Goal: Information Seeking & Learning: Learn about a topic

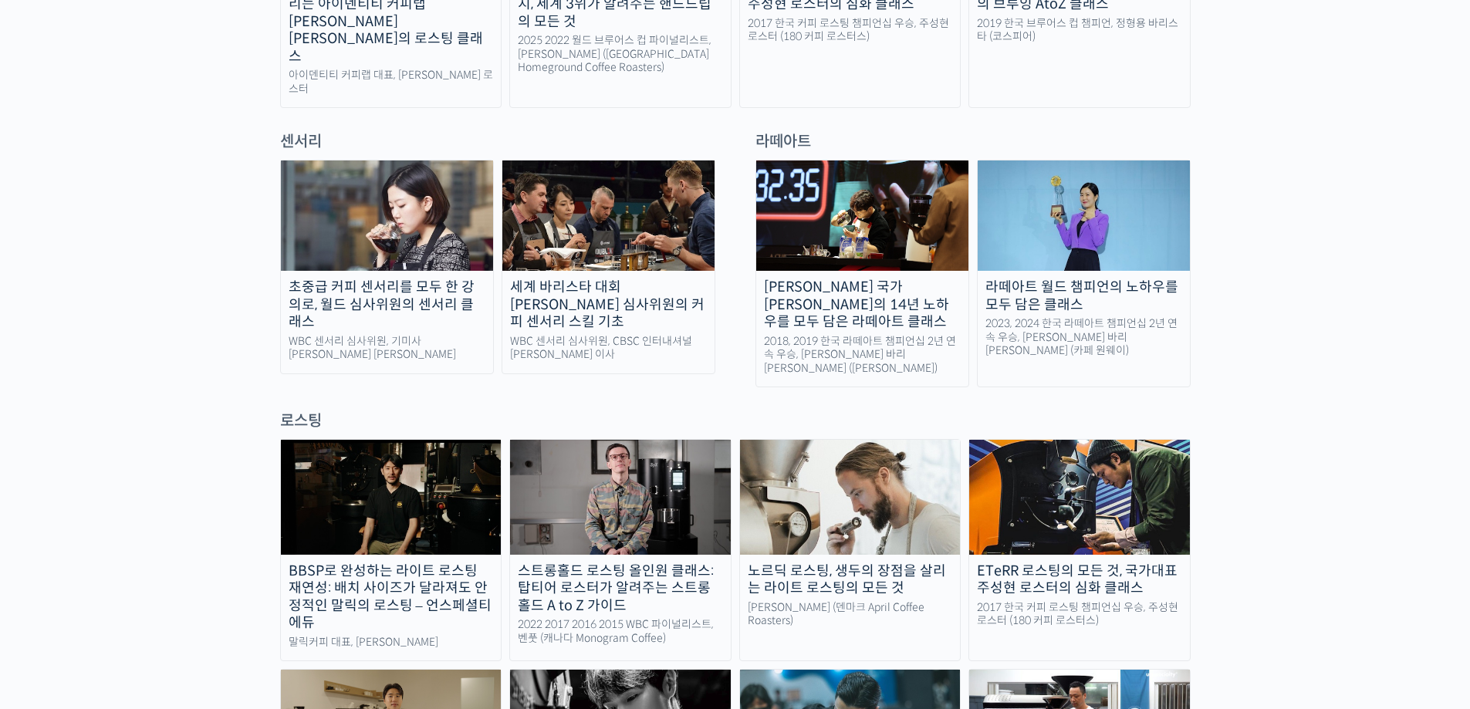
scroll to position [1287, 0]
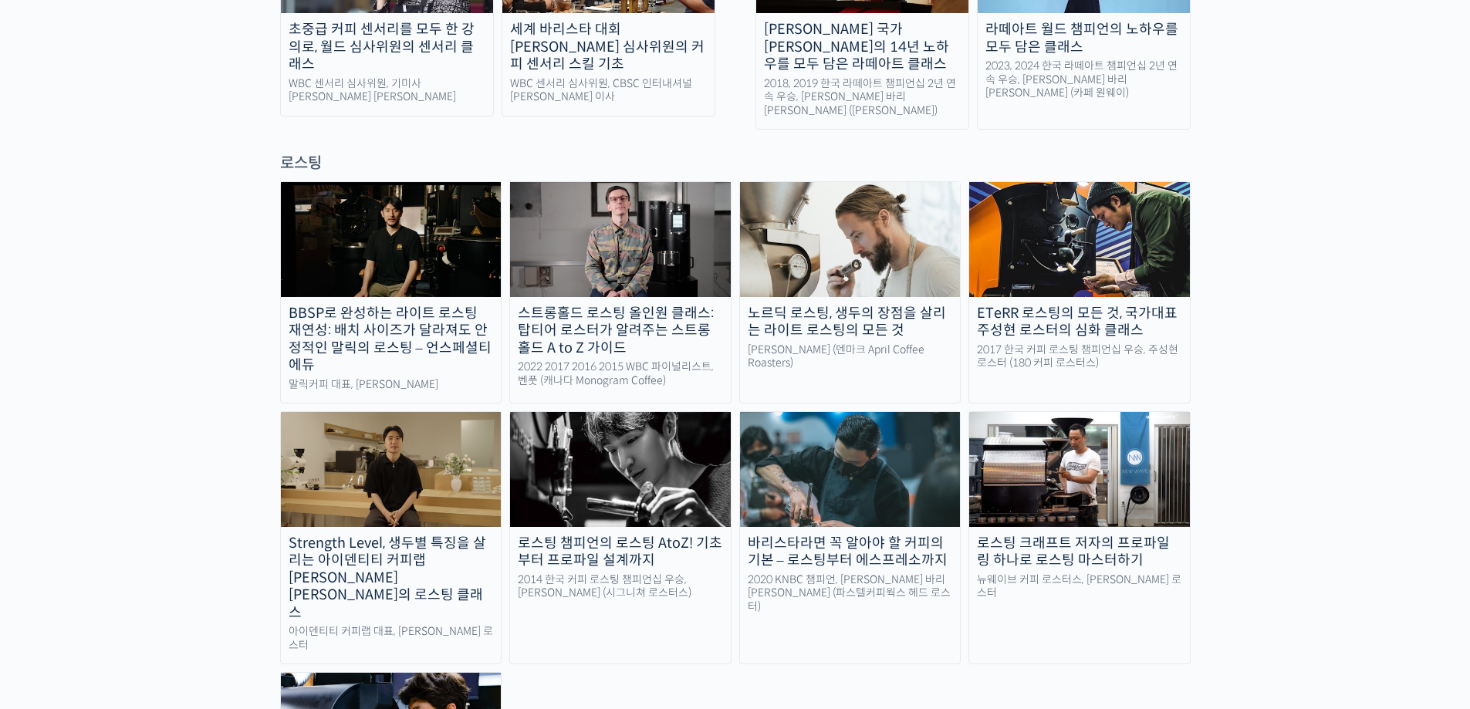
click at [627, 687] on div "BBSP로 완성하는 라이트 로스팅 재연성: 배치 사이즈가 달라져도 안정적인 말릭의 로스팅 – 언스페셜티 에듀 [PERSON_NAME] 대표, …" at bounding box center [735, 526] width 911 height 691
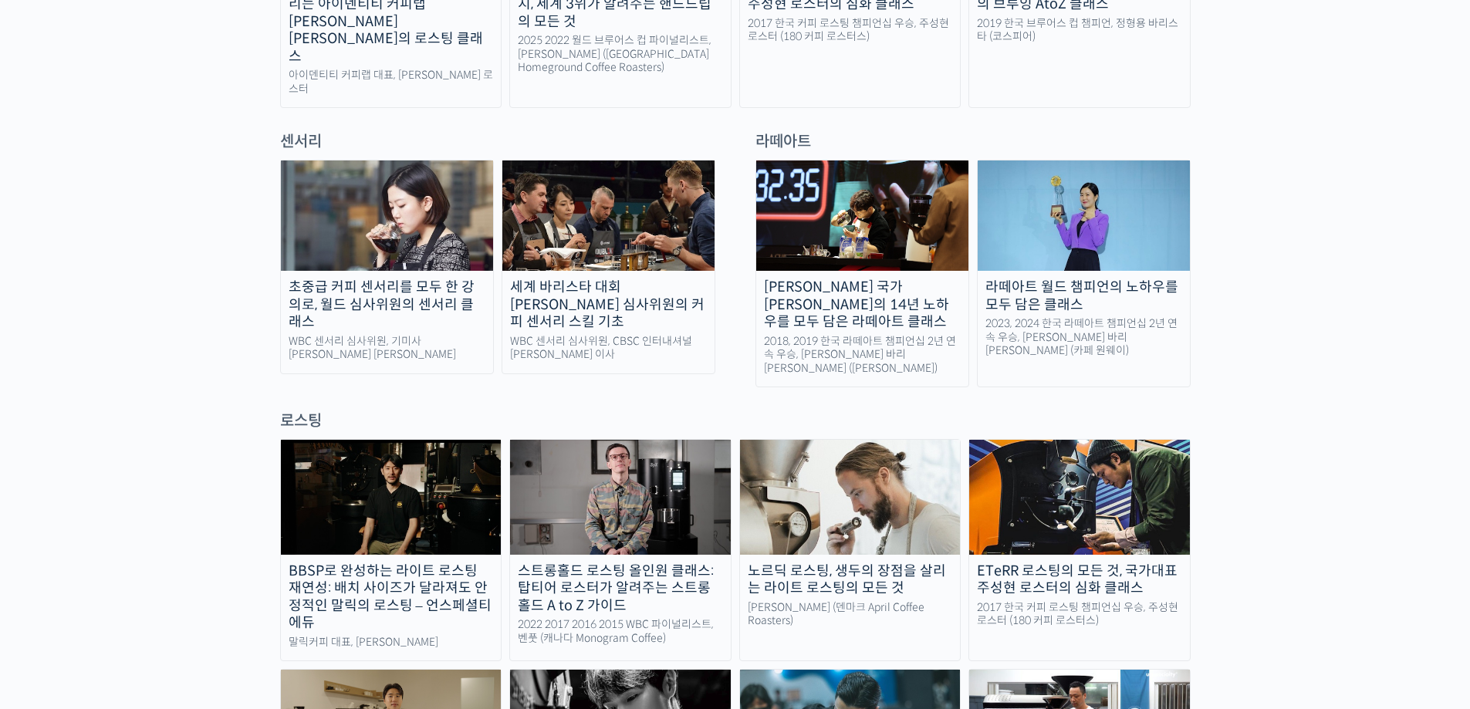
scroll to position [772, 0]
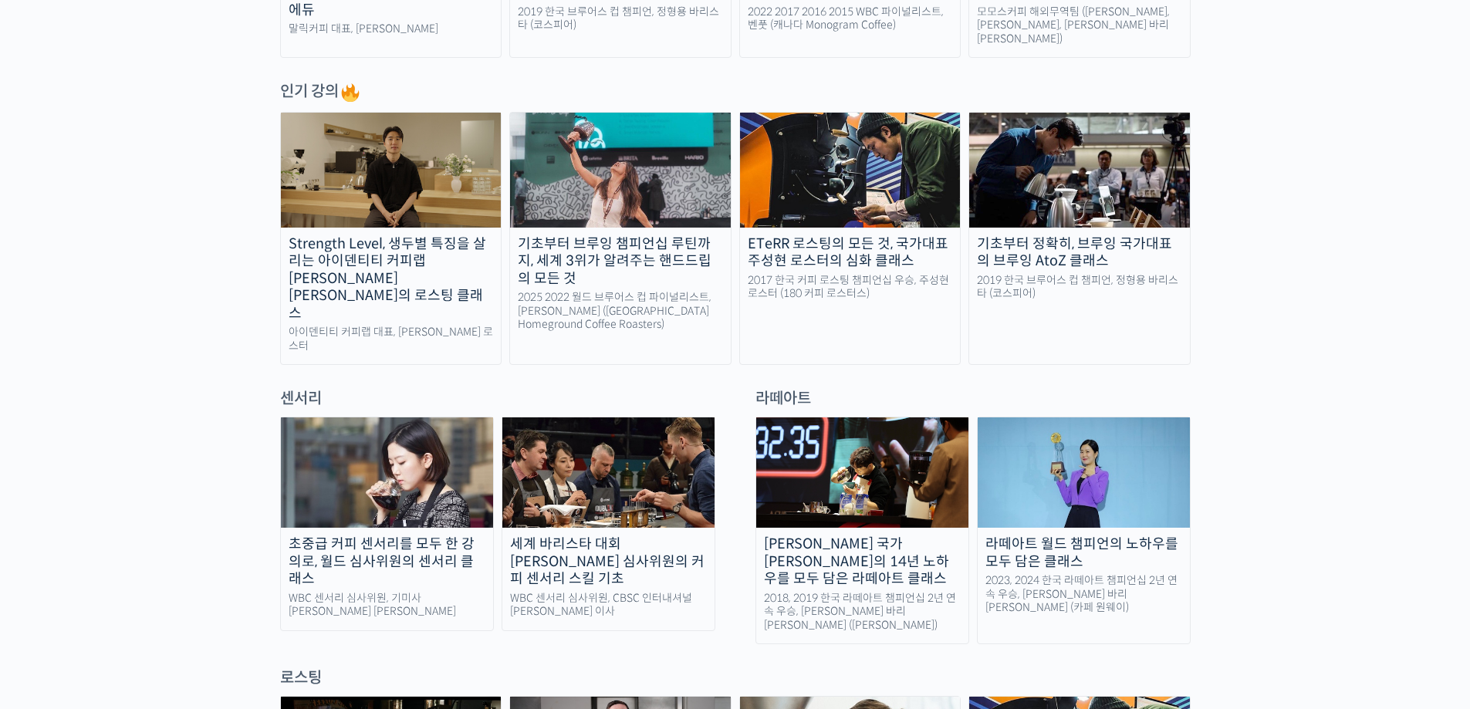
click at [1114, 177] on img at bounding box center [1079, 170] width 221 height 114
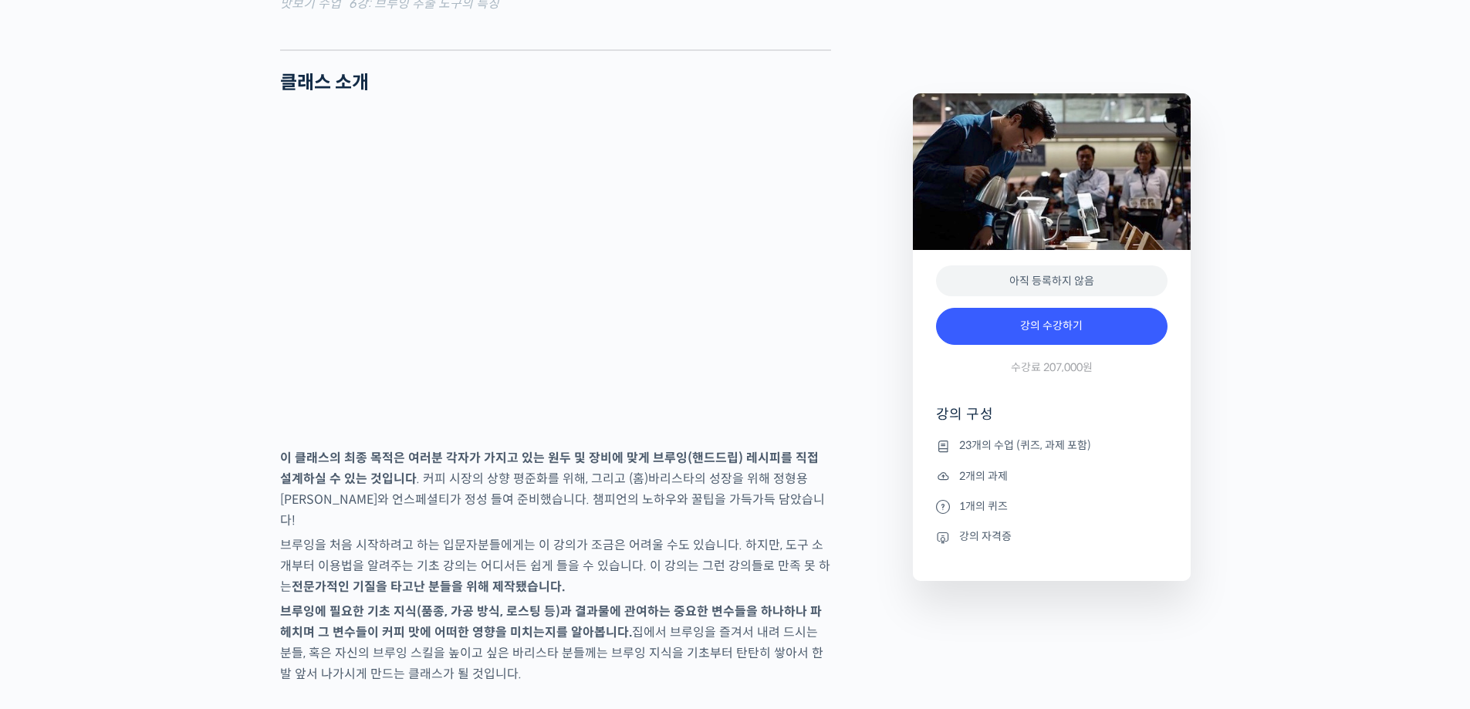
scroll to position [2572, 0]
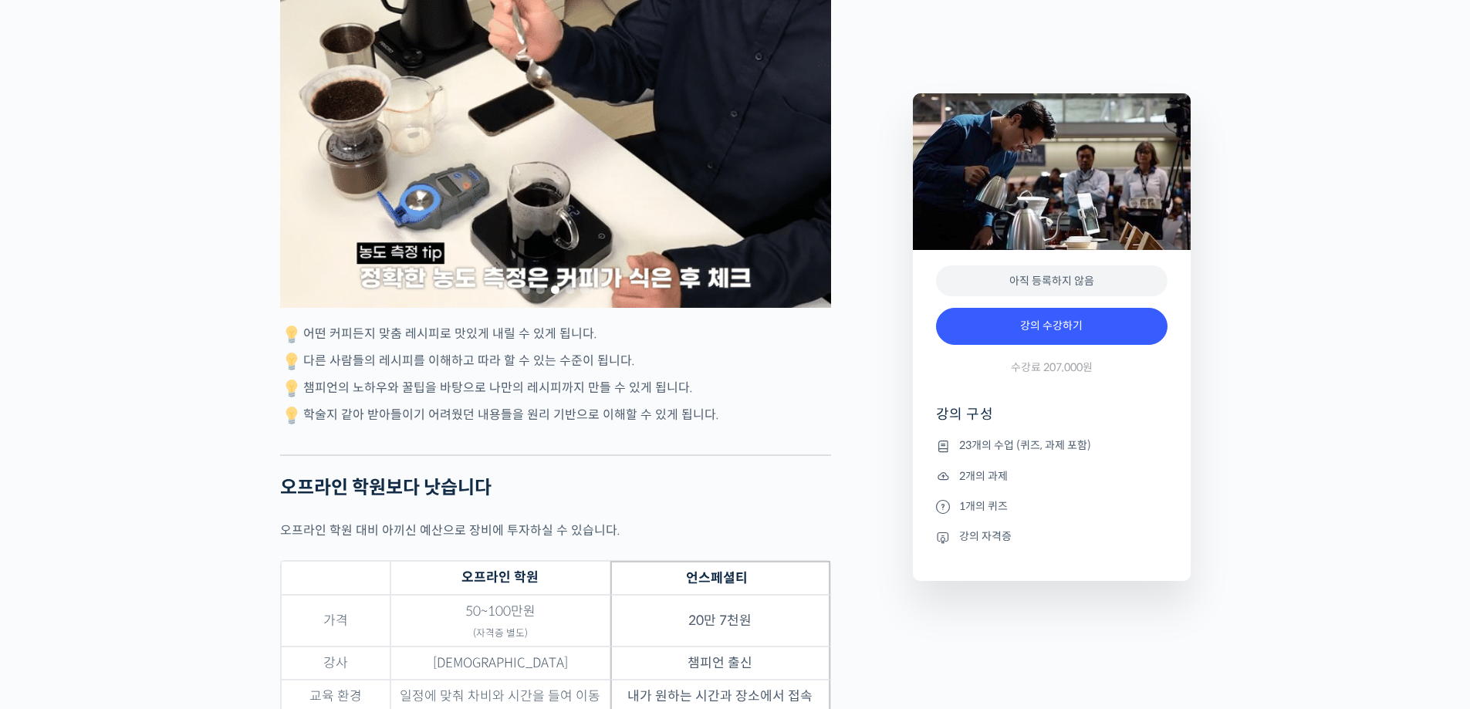
scroll to position [3859, 0]
